Goal: Check status: Check status

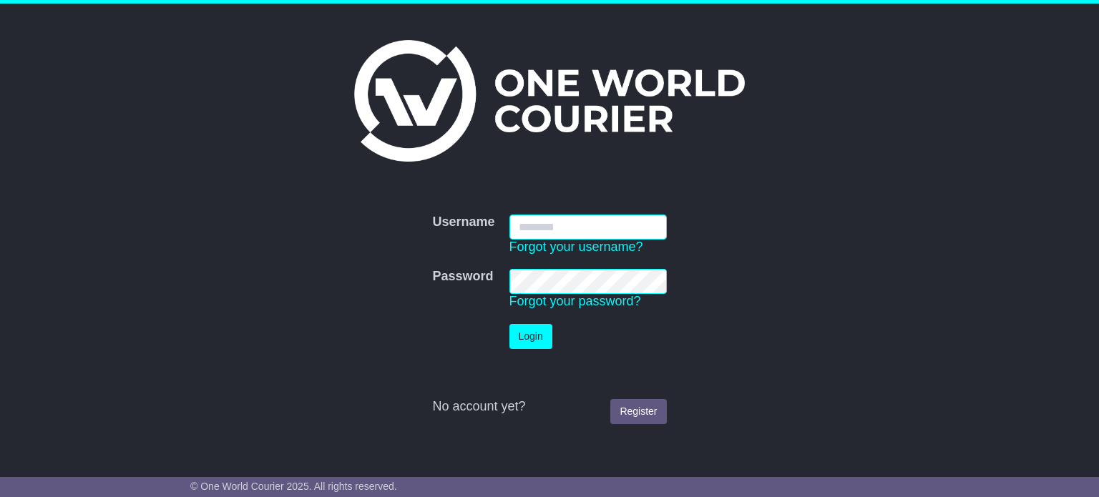
type input "**********"
click at [526, 328] on button "Login" at bounding box center [530, 336] width 43 height 25
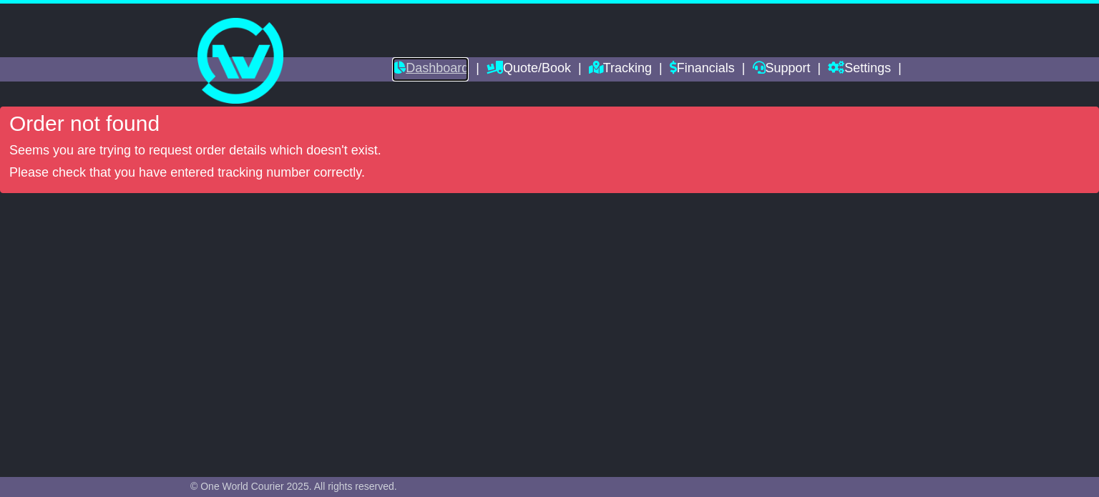
click at [428, 67] on link "Dashboard" at bounding box center [430, 69] width 77 height 24
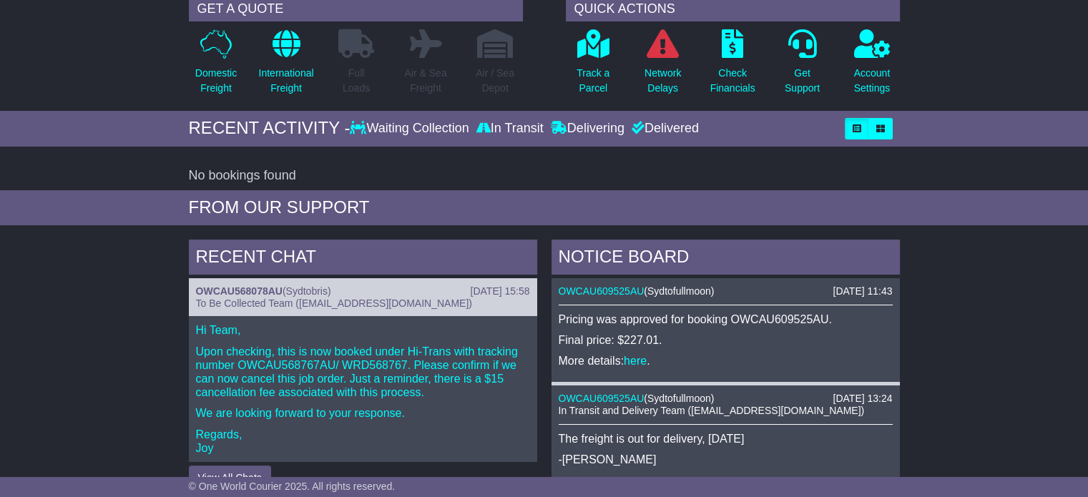
scroll to position [143, 0]
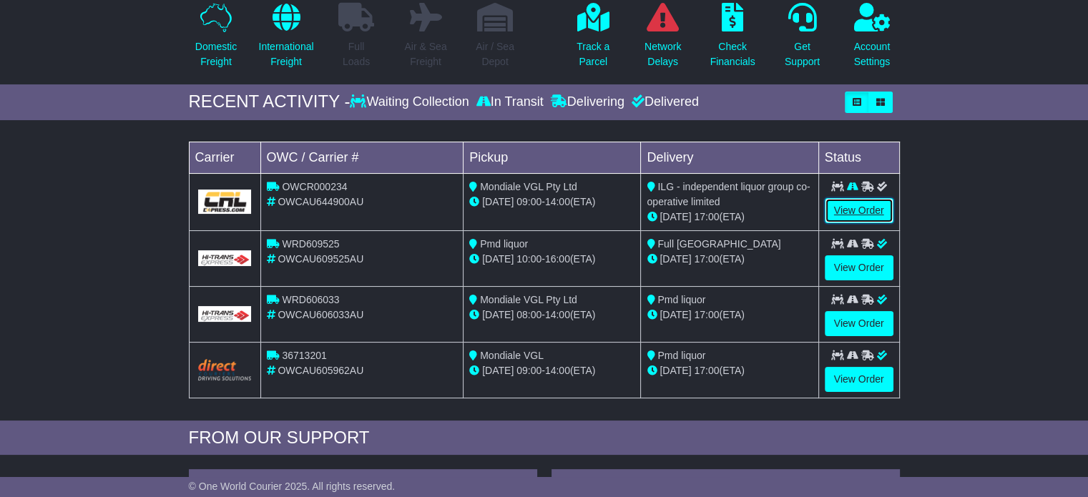
click at [851, 211] on link "View Order" at bounding box center [859, 210] width 69 height 25
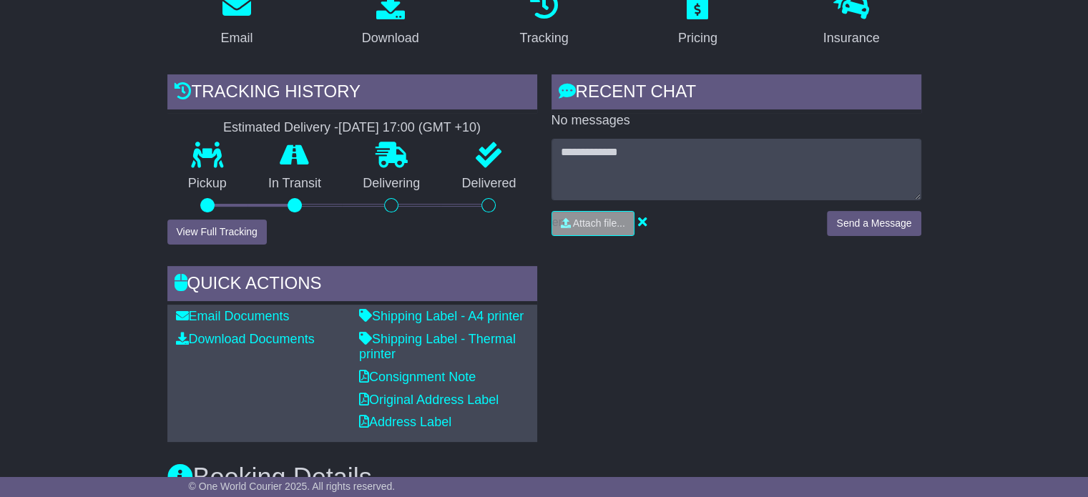
scroll to position [358, 0]
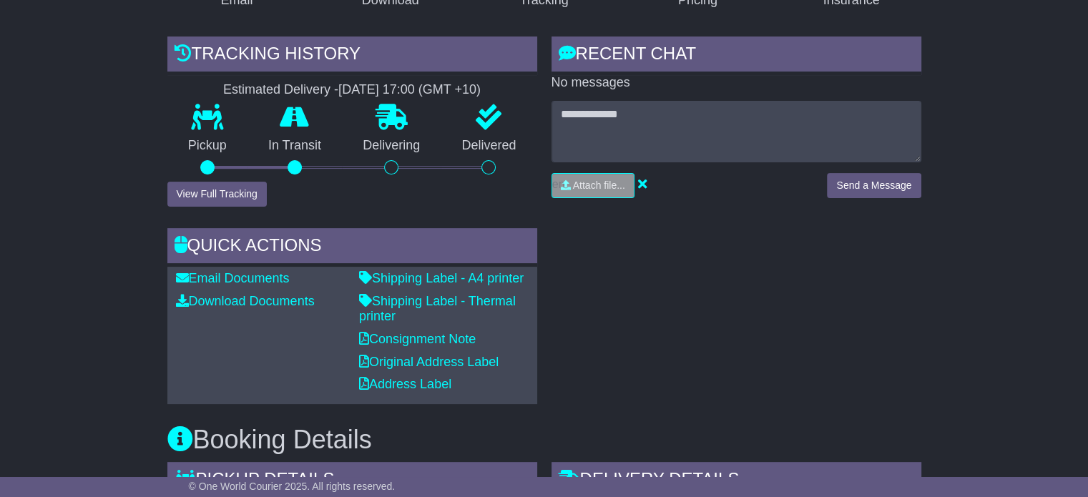
click at [624, 260] on div "RECENT CHAT Loading... No messages Attach file..." at bounding box center [736, 220] width 384 height 368
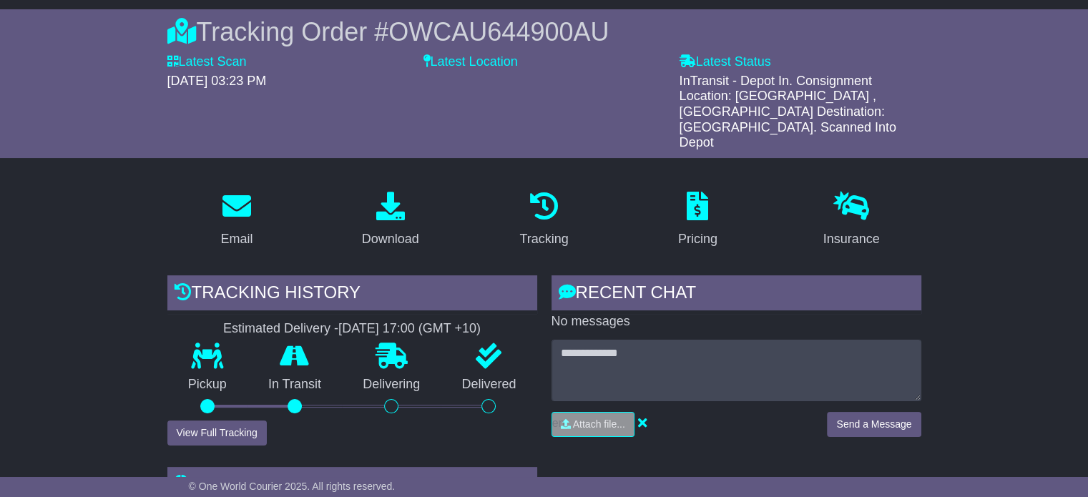
scroll to position [0, 0]
